Goal: Entertainment & Leisure: Consume media (video, audio)

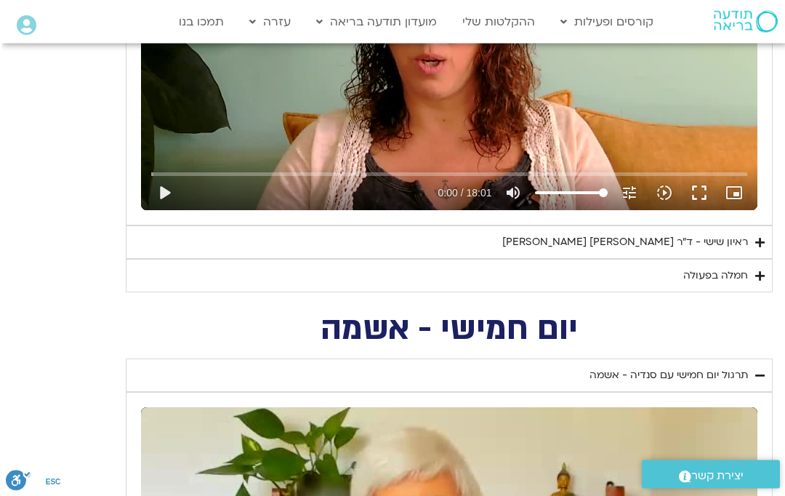
scroll to position [1959, -2]
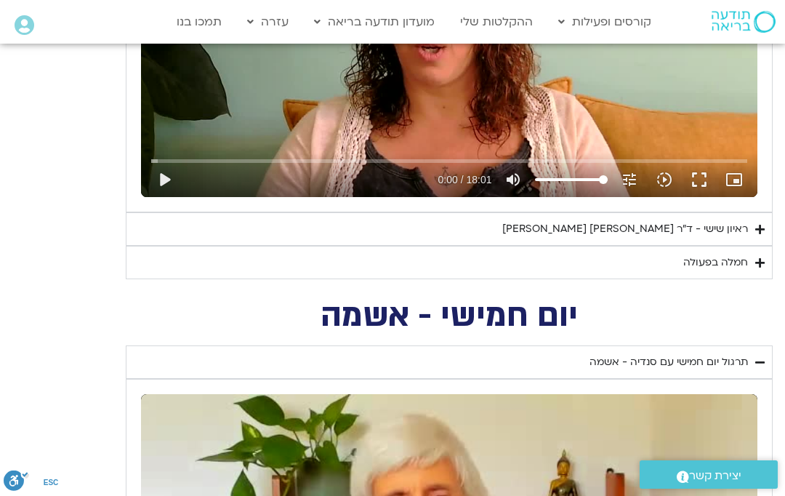
click at [730, 226] on div "ראיון שישי - ד"ר [PERSON_NAME] [PERSON_NAME]" at bounding box center [625, 228] width 246 height 17
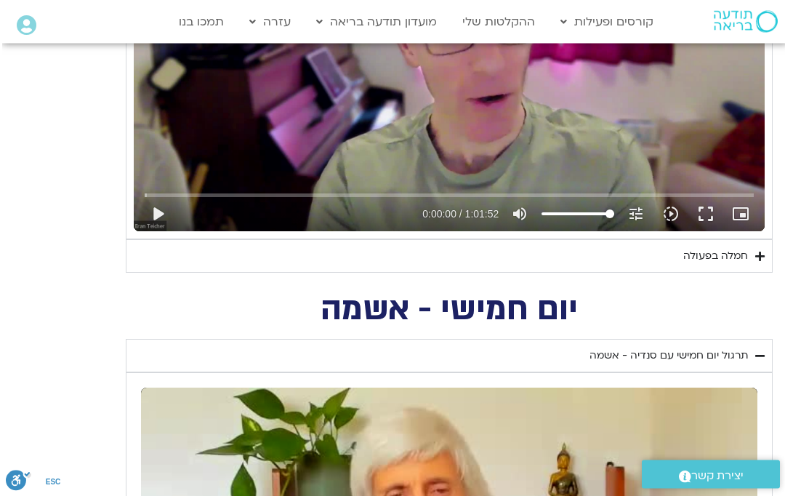
scroll to position [2337, -2]
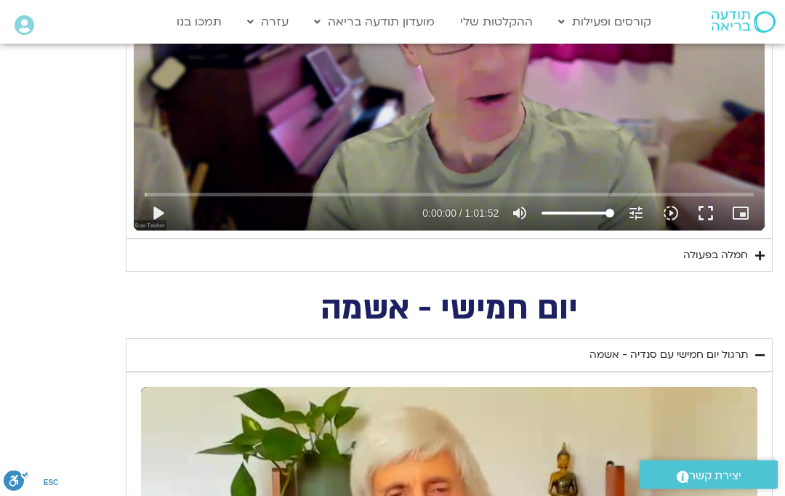
click at [726, 239] on summary "חמלה בפעולה" at bounding box center [449, 254] width 647 height 33
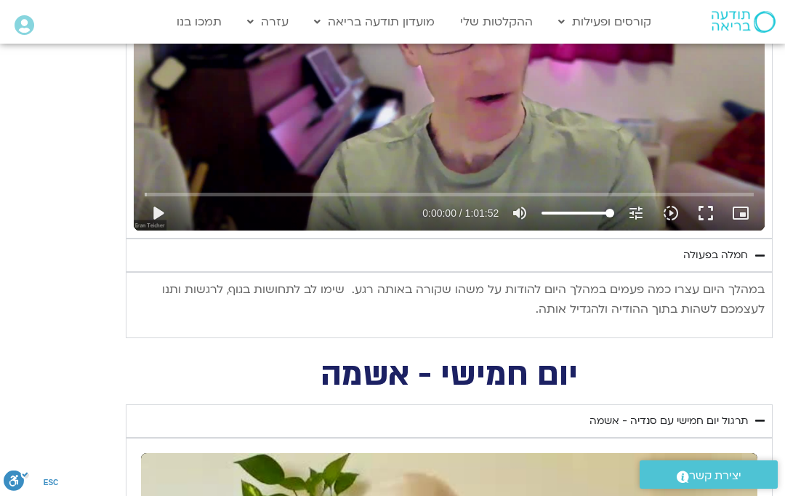
click at [429, 190] on input "Seek" at bounding box center [450, 194] width 610 height 9
click at [157, 214] on button "play_arrow" at bounding box center [157, 213] width 35 height 35
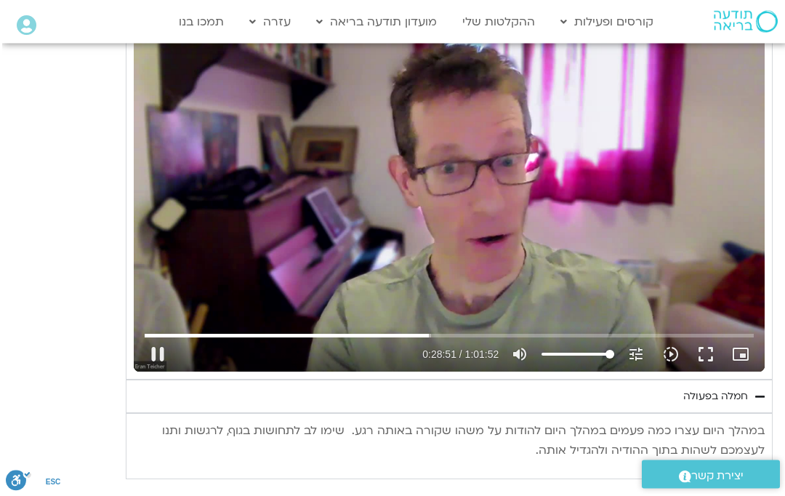
scroll to position [2194, -2]
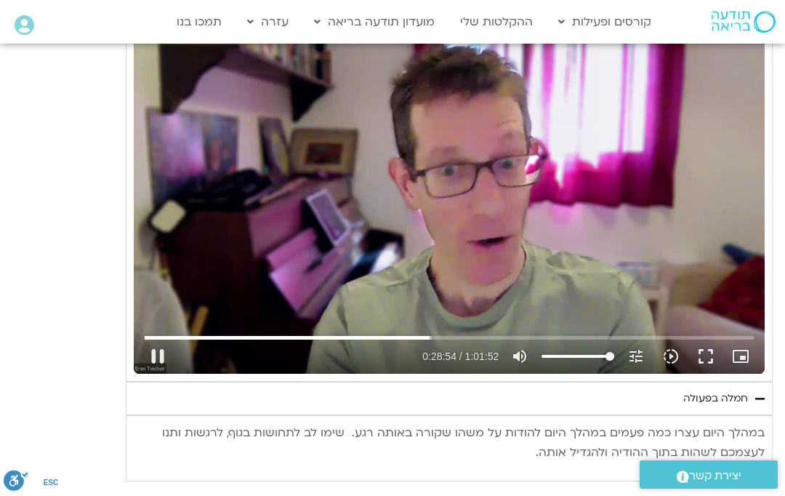
click at [403, 326] on div "Skip Ad 28:51 pause 0:28:54 / 1:01:52 volume_up Mute tune Resolution Auto 720p …" at bounding box center [449, 349] width 619 height 47
click at [384, 326] on div "Skip Ad 28:51 pause 0:28:55 / 1:01:52 volume_up Mute tune Resolution Auto 720p …" at bounding box center [449, 349] width 619 height 47
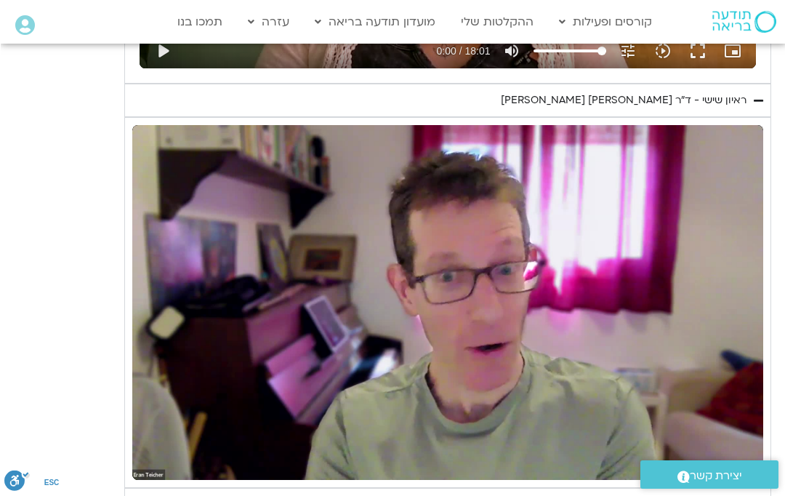
scroll to position [2087, 0]
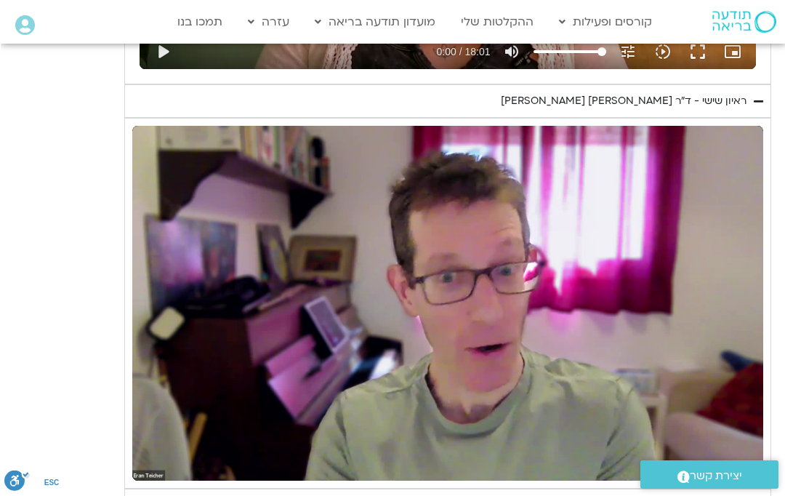
click at [96, 113] on div "יום שישי - הכרת הטוב תרגול יום שישי עם אלה - הכרת הטוב נא להזין כתובת אימייל כד…" at bounding box center [393, 108] width 756 height 958
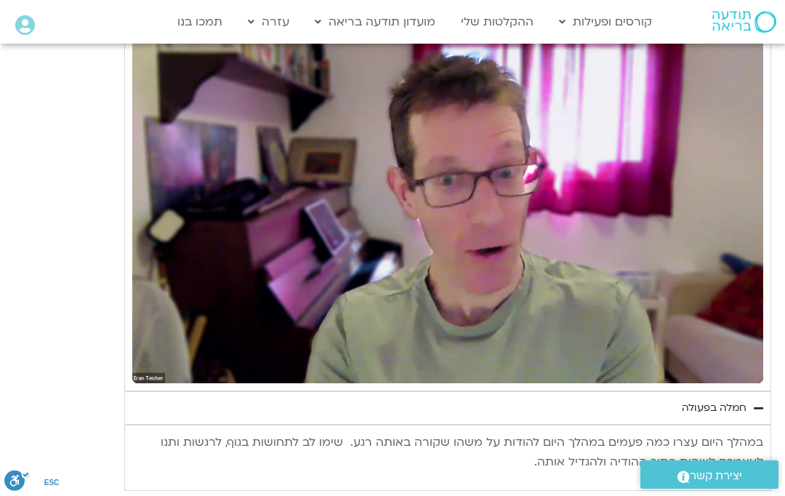
scroll to position [2185, -1]
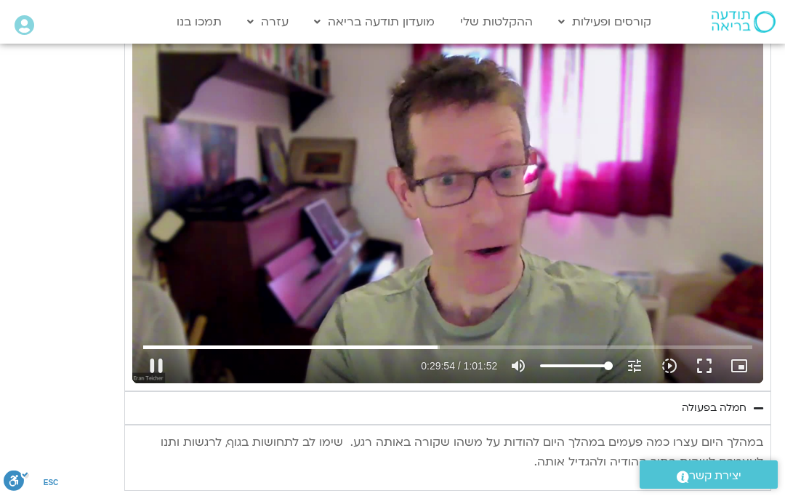
click at [153, 356] on button "pause" at bounding box center [156, 365] width 35 height 35
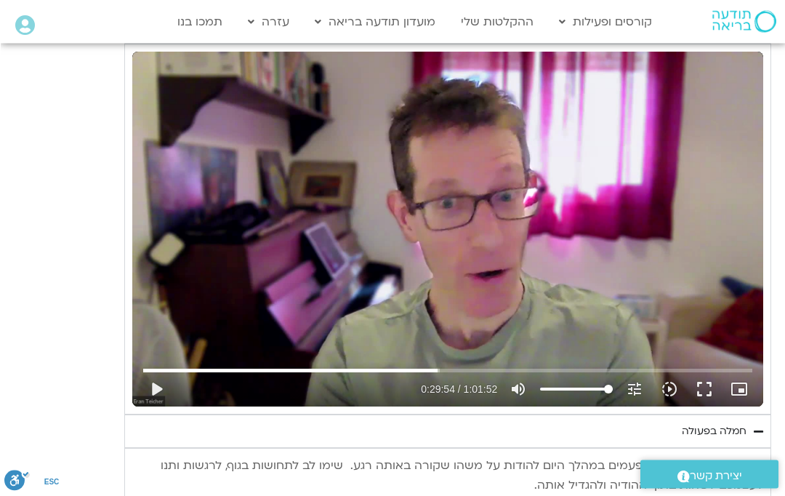
scroll to position [2160, 0]
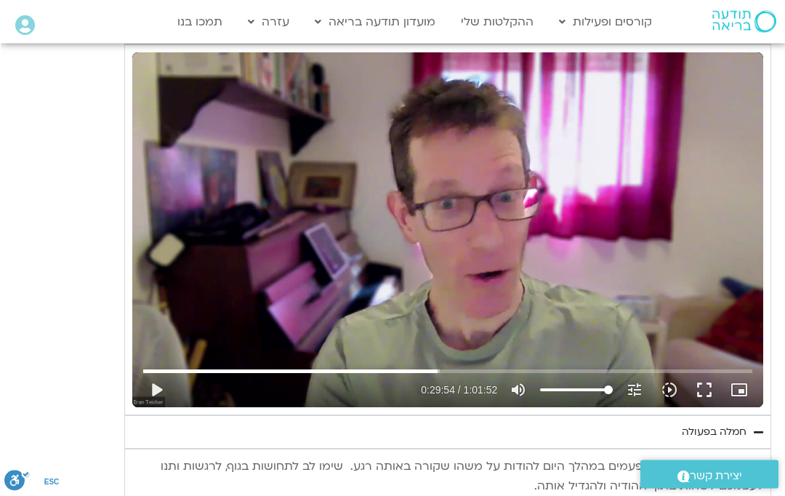
click at [152, 386] on button "play_arrow" at bounding box center [155, 390] width 35 height 35
click at [160, 383] on button "pause" at bounding box center [156, 389] width 35 height 35
click at [159, 382] on button "play_arrow" at bounding box center [156, 389] width 35 height 35
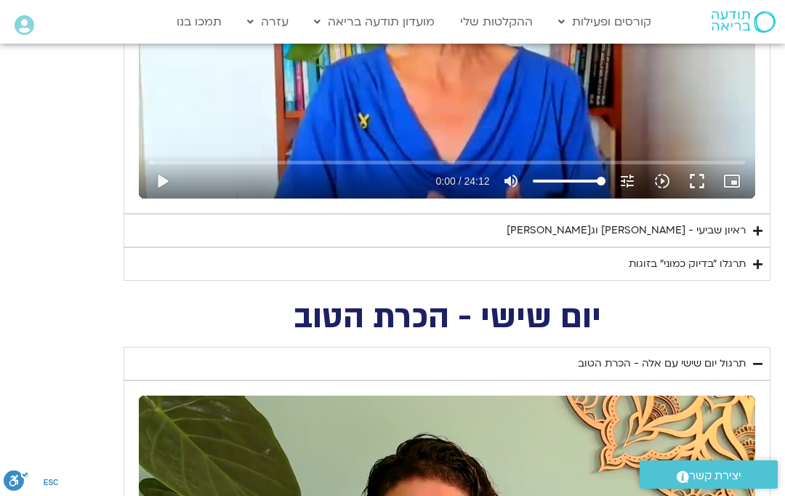
scroll to position [1415, 0]
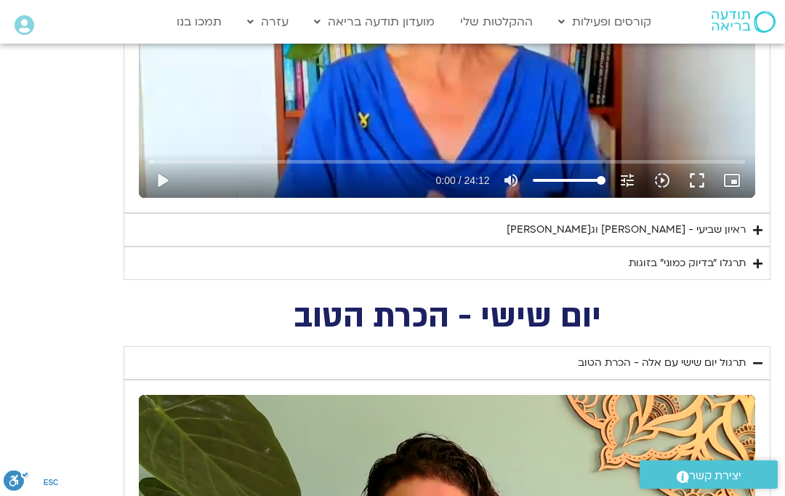
click at [157, 219] on summary "ראיון שביעי - [PERSON_NAME] וג[PERSON_NAME]" at bounding box center [447, 229] width 647 height 33
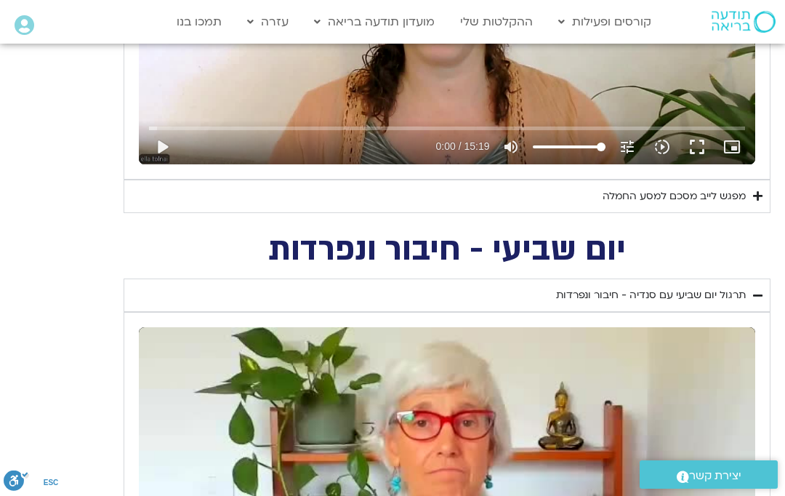
scroll to position [943, 0]
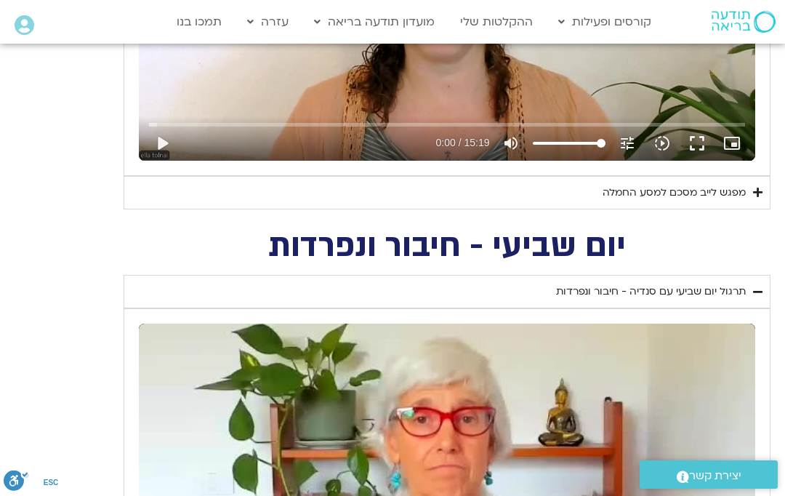
click at [149, 188] on summary "מפגש לייב מסכם למסע החמלה" at bounding box center [447, 192] width 647 height 33
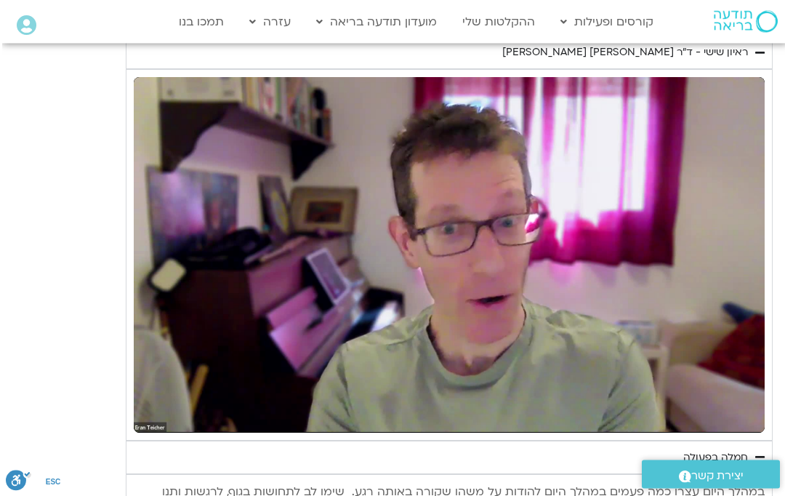
scroll to position [2557, -2]
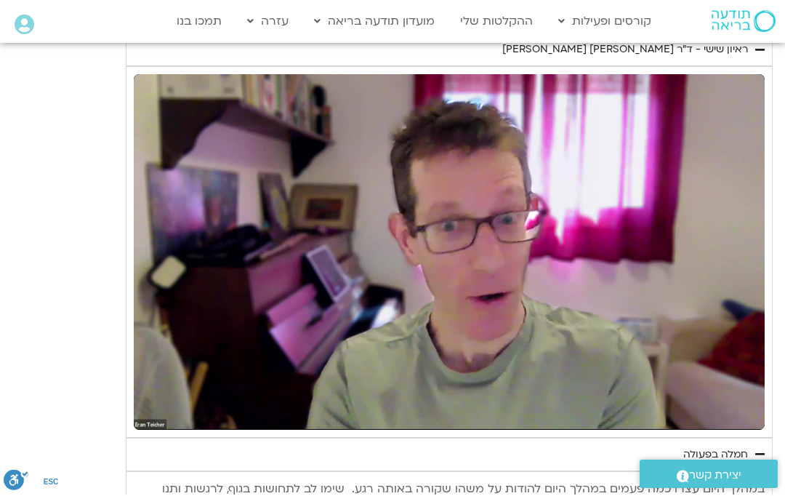
click at [70, 150] on div "יום שישי - הכרת הטוב תרגול יום שישי עם אלה - הכרת הטוב נא להזין כתובת אימייל כד…" at bounding box center [395, 58] width 756 height 958
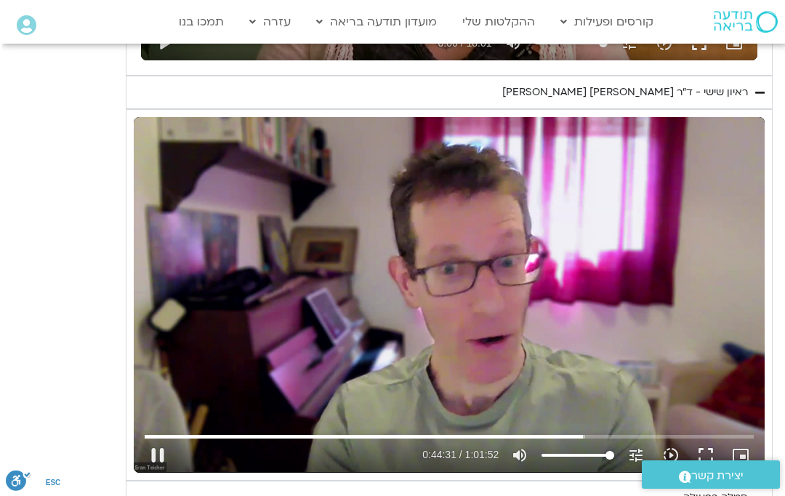
scroll to position [2515, -2]
click at [672, 448] on icon "slow_motion_video" at bounding box center [670, 454] width 17 height 17
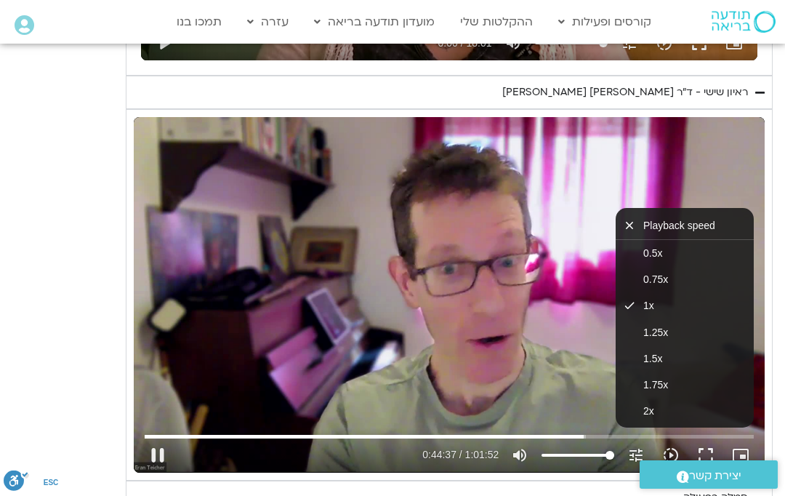
click at [659, 326] on span "1.25x" at bounding box center [655, 332] width 25 height 12
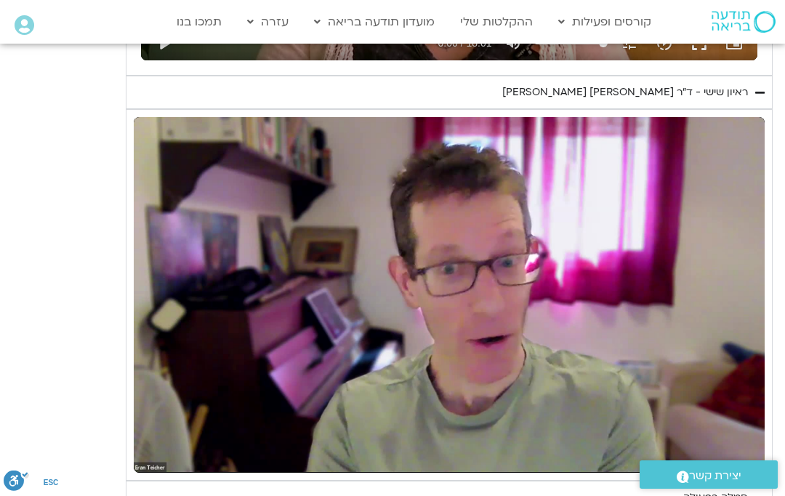
click at [85, 102] on div "יום שישי - הכרת הטוב תרגול יום שישי עם אלה - הכרת הטוב נא להזין כתובת אימייל כד…" at bounding box center [395, 100] width 756 height 958
click at [81, 82] on div "יום שישי - הכרת הטוב תרגול יום שישי עם אלה - הכרת הטוב נא להזין כתובת אימייל כד…" at bounding box center [395, 100] width 756 height 958
click at [80, 83] on div "יום שישי - הכרת הטוב תרגול יום שישי עם אלה - הכרת הטוב נא להזין כתובת אימייל כד…" at bounding box center [395, 100] width 756 height 958
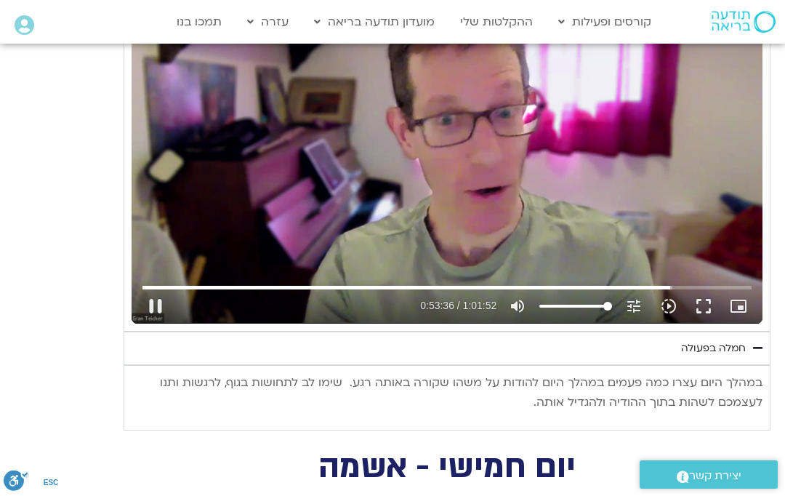
scroll to position [2660, 0]
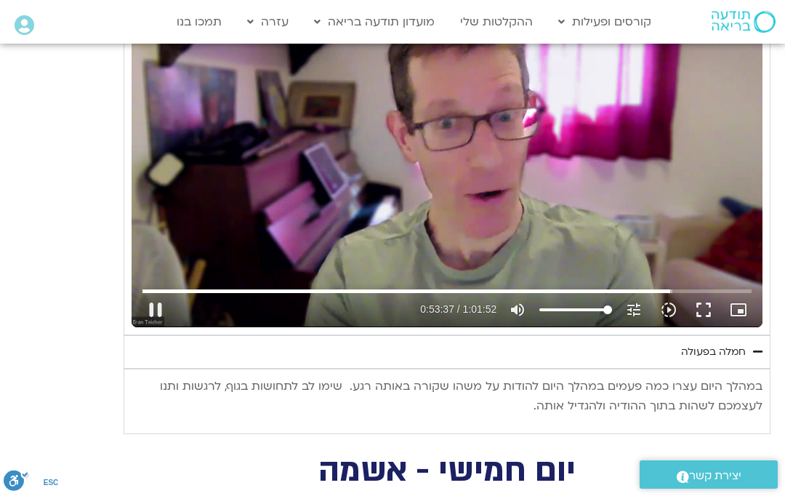
click at [162, 302] on button "pause" at bounding box center [155, 309] width 35 height 35
click at [152, 303] on button "play_arrow" at bounding box center [155, 309] width 35 height 35
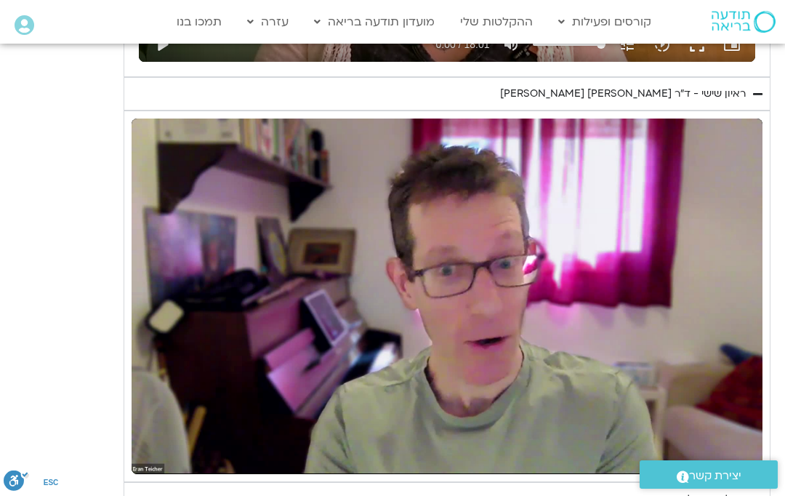
scroll to position [2514, 0]
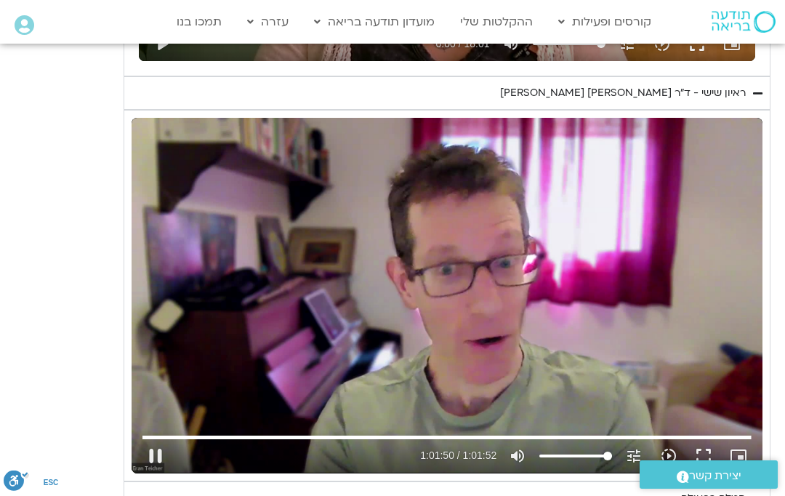
click at [163, 451] on button "pause" at bounding box center [155, 455] width 35 height 35
type input "3710.68127243741"
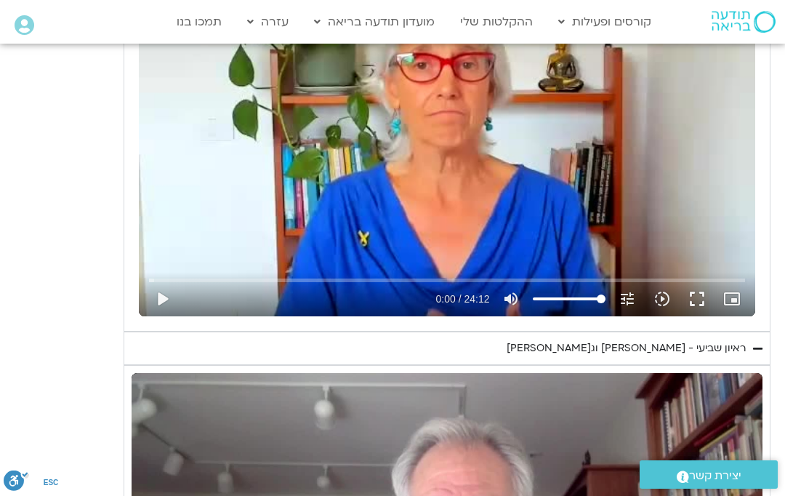
scroll to position [1327, 0]
